Goal: Task Accomplishment & Management: Use online tool/utility

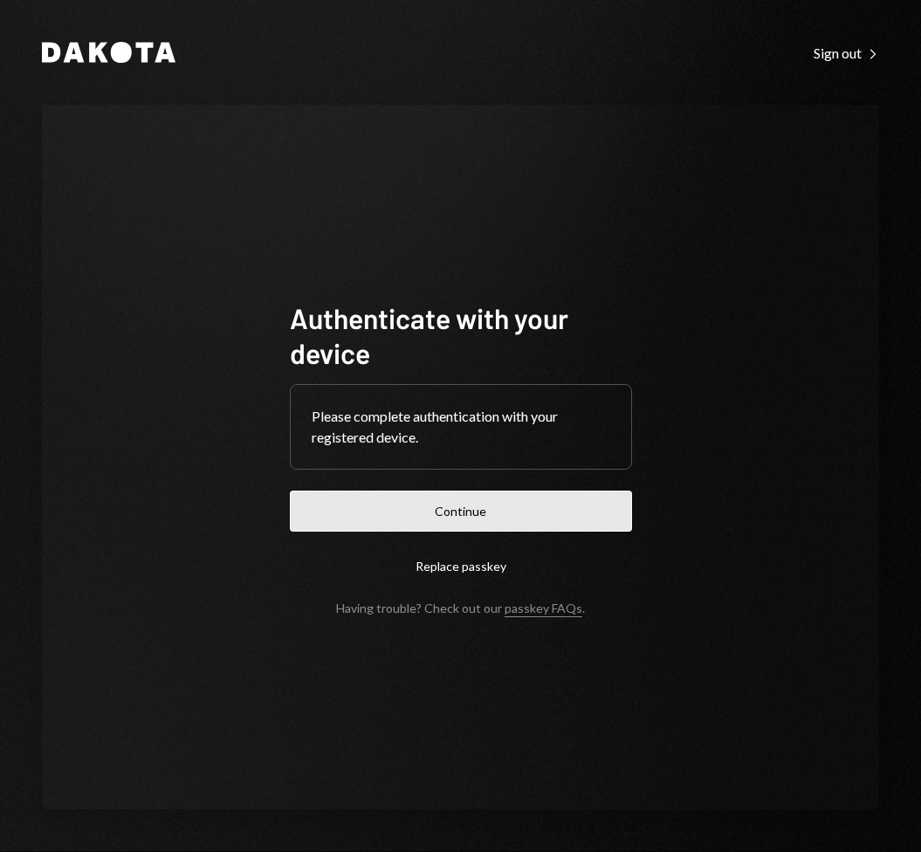
click at [473, 511] on button "Continue" at bounding box center [461, 511] width 342 height 41
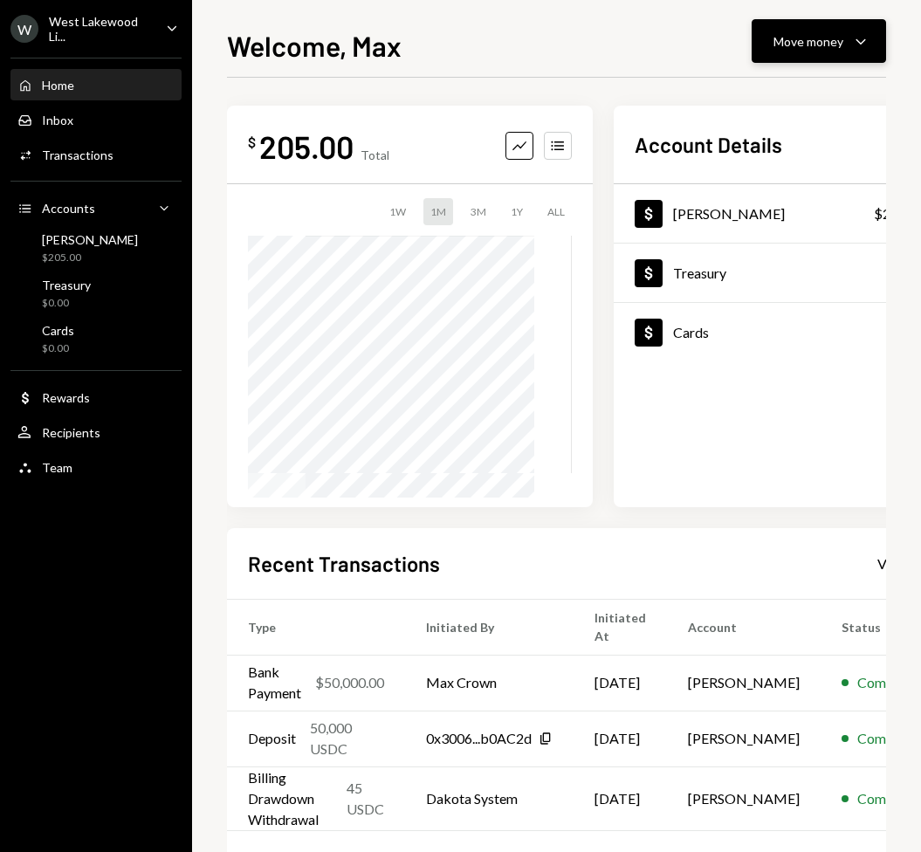
click at [804, 34] on div "Move money" at bounding box center [809, 41] width 70 height 18
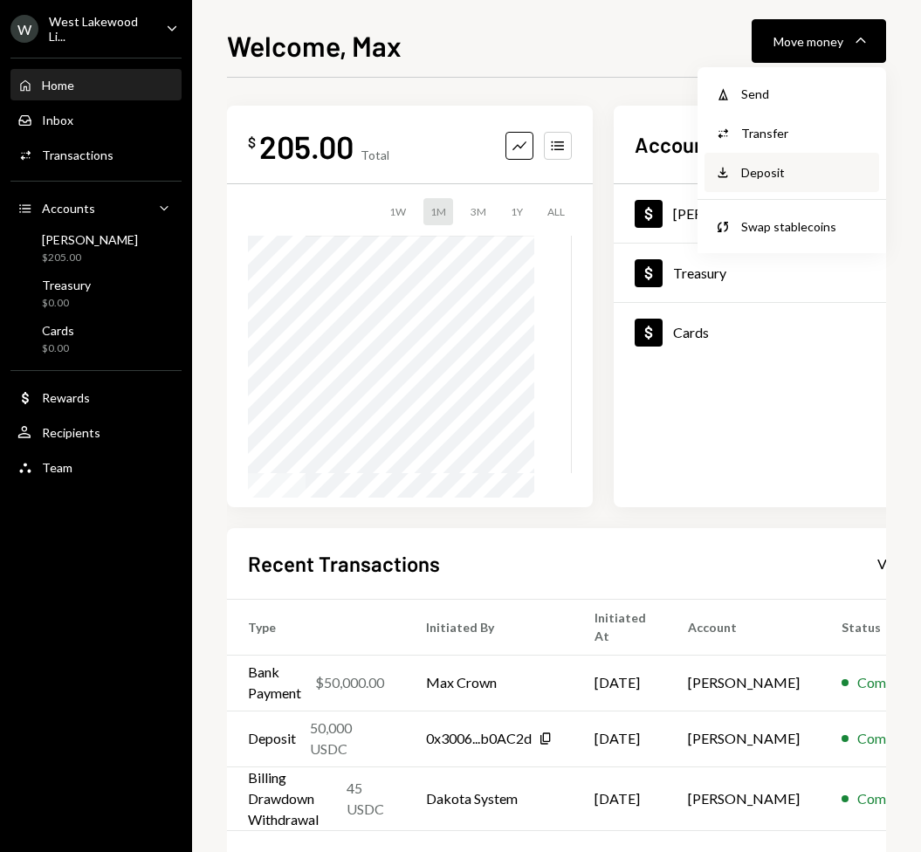
click at [763, 166] on div "Deposit" at bounding box center [804, 172] width 127 height 18
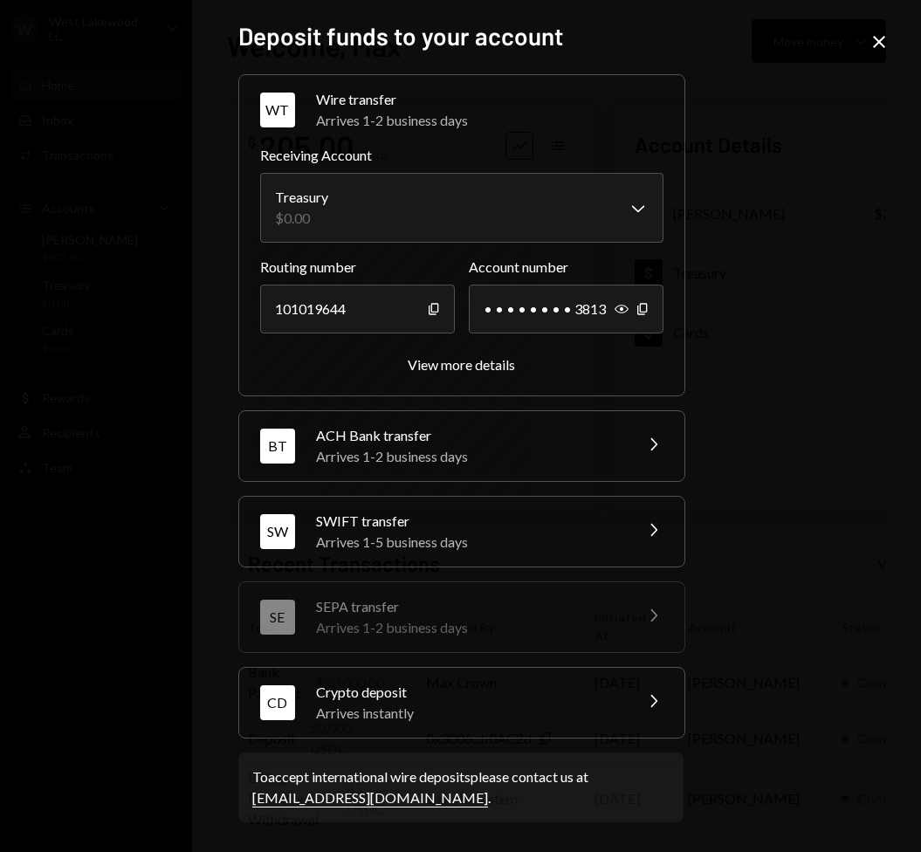
click at [438, 689] on div "Crypto deposit" at bounding box center [469, 692] width 306 height 21
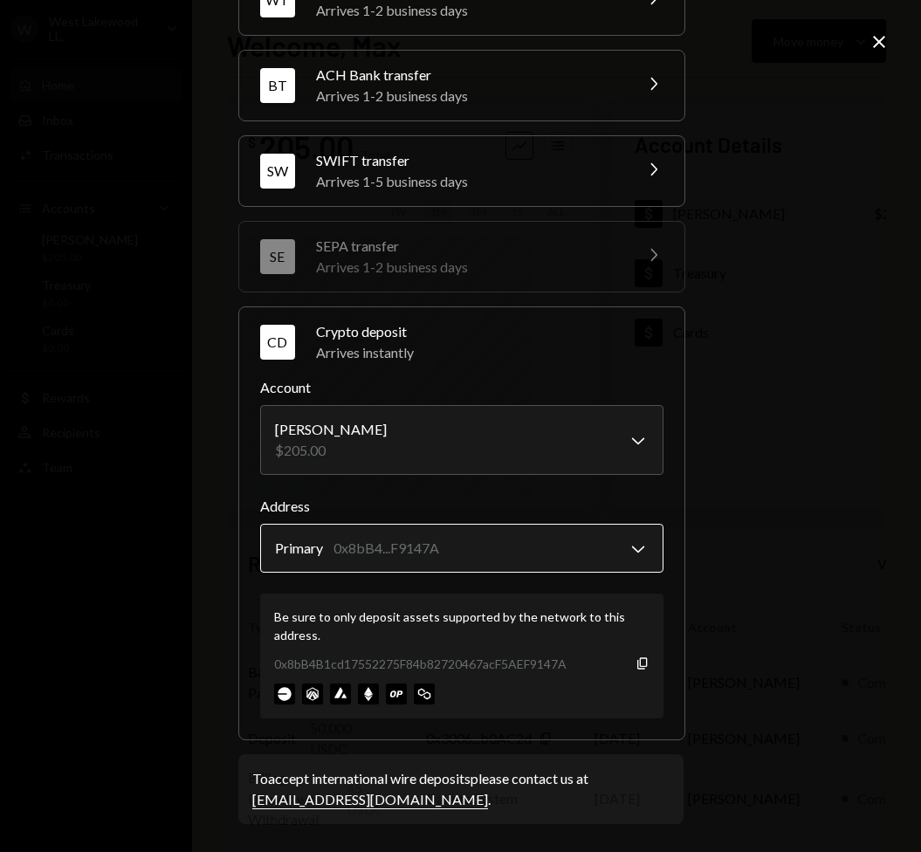
scroll to position [109, 0]
click at [418, 697] on img at bounding box center [424, 694] width 21 height 21
click at [417, 695] on img at bounding box center [424, 694] width 21 height 21
click at [460, 542] on body "W [GEOGRAPHIC_DATA] Li... Caret Down Home Home Inbox Inbox Activities Transacti…" at bounding box center [460, 426] width 921 height 852
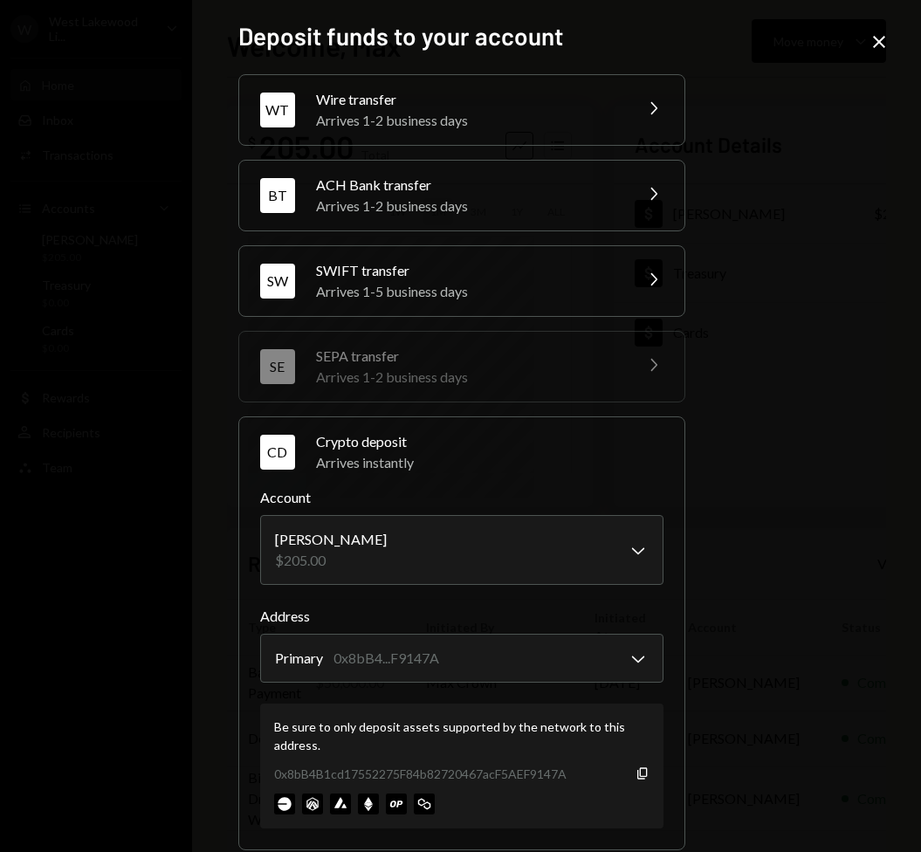
scroll to position [0, 0]
click at [877, 39] on icon at bounding box center [879, 42] width 12 height 12
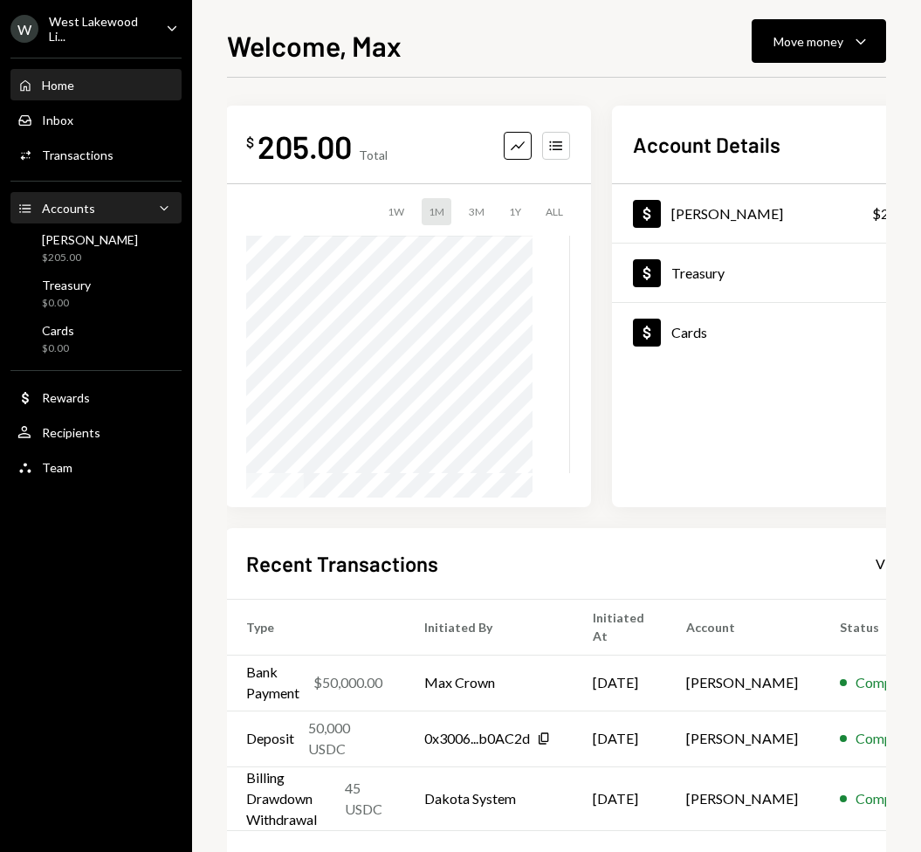
scroll to position [0, 2]
click at [630, 42] on div "Welcome, Max Move money Caret Down" at bounding box center [556, 43] width 659 height 38
